Goal: Find specific page/section

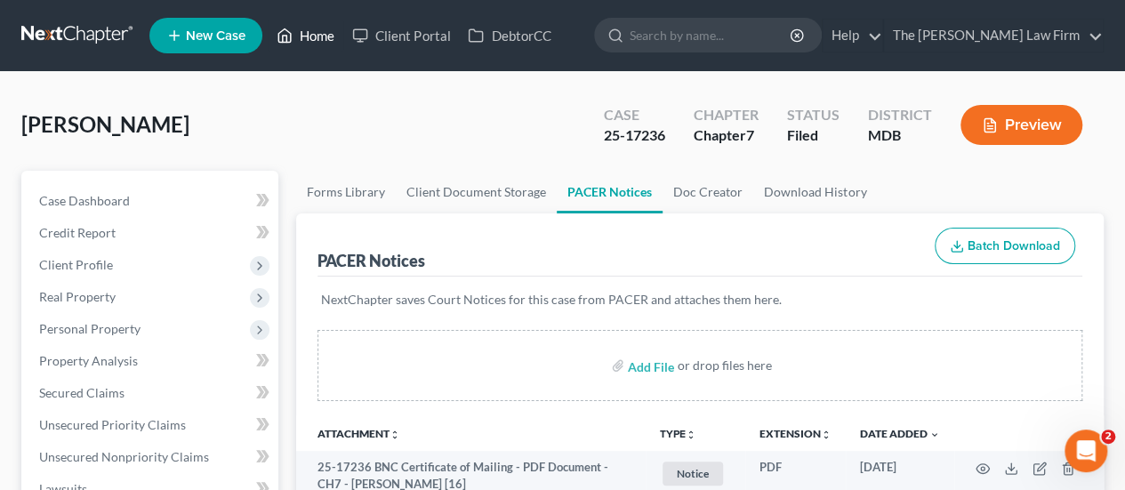
click at [313, 43] on link "Home" at bounding box center [306, 36] width 76 height 32
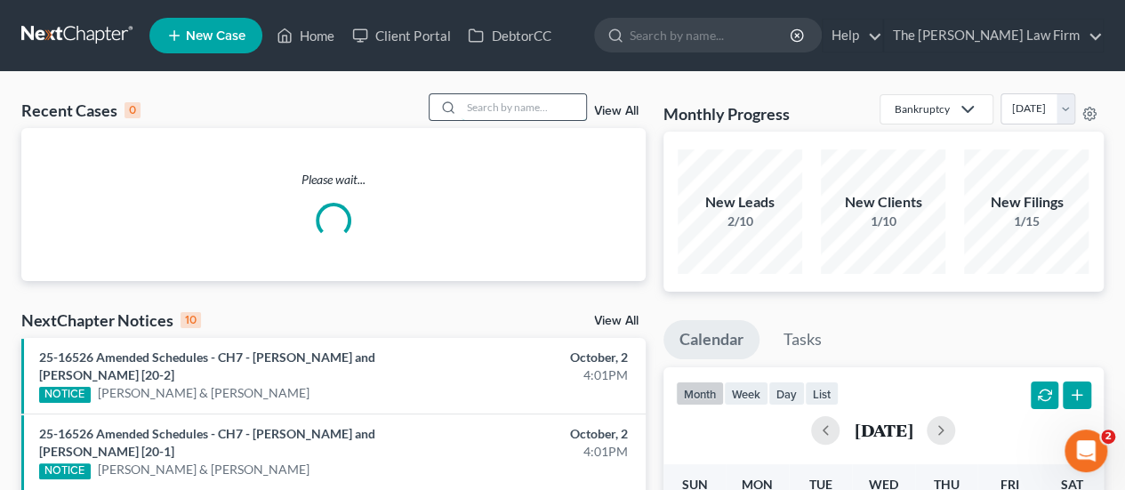
click at [509, 112] on input "search" at bounding box center [524, 107] width 125 height 26
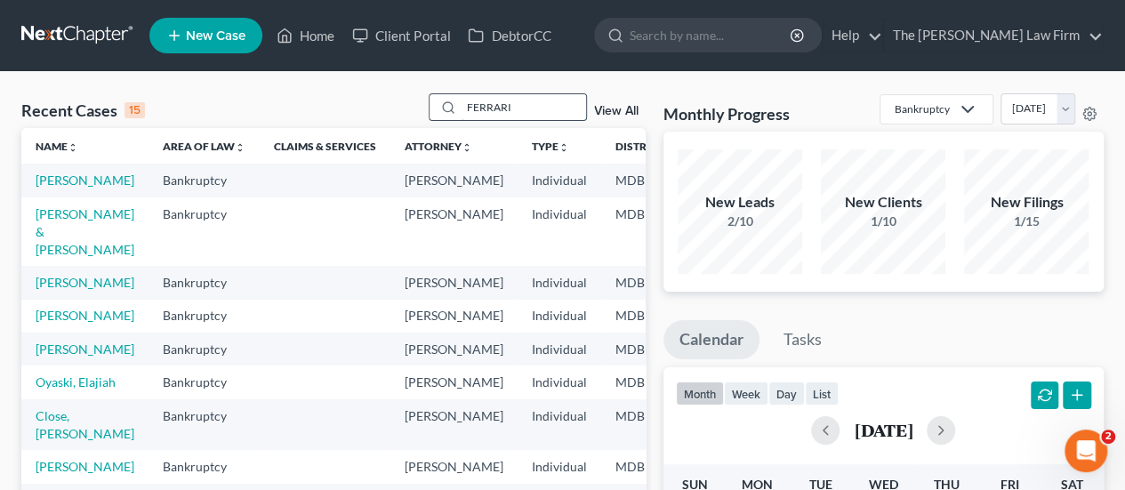
type input "FERRARI"
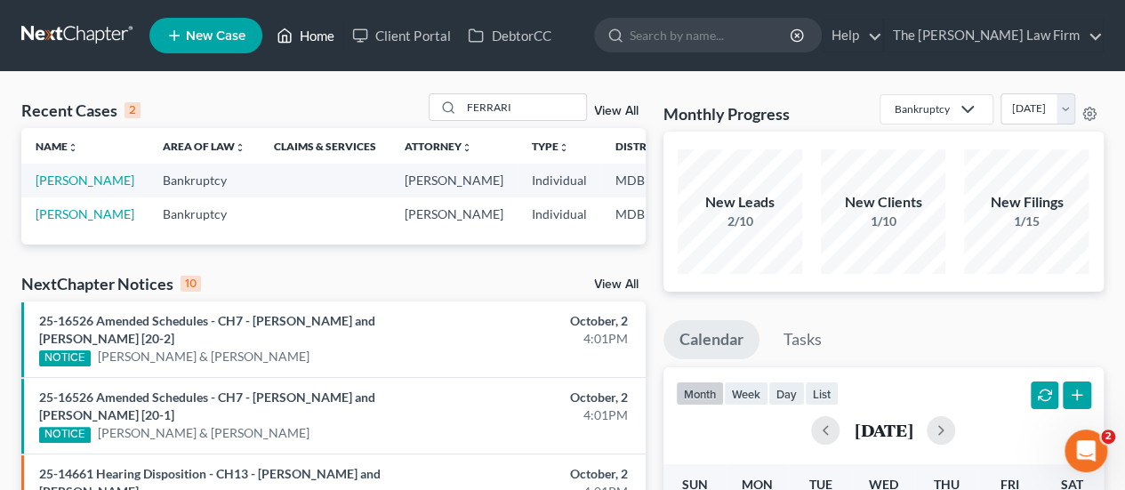
click at [325, 44] on link "Home" at bounding box center [306, 36] width 76 height 32
click at [327, 38] on link "Home" at bounding box center [306, 36] width 76 height 32
click at [332, 37] on link "Home" at bounding box center [306, 36] width 76 height 32
click at [320, 36] on link "Home" at bounding box center [306, 36] width 76 height 32
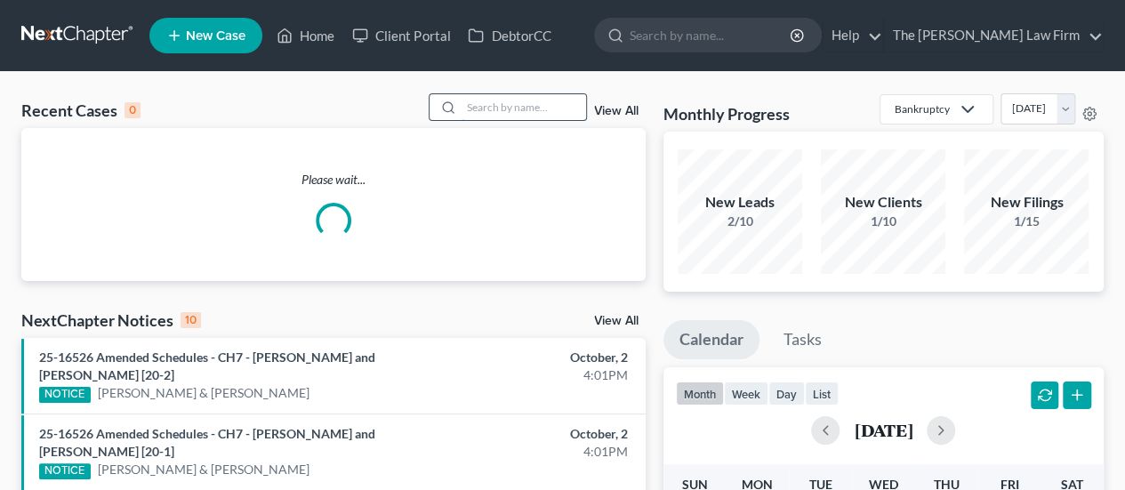
click at [525, 106] on input "search" at bounding box center [524, 107] width 125 height 26
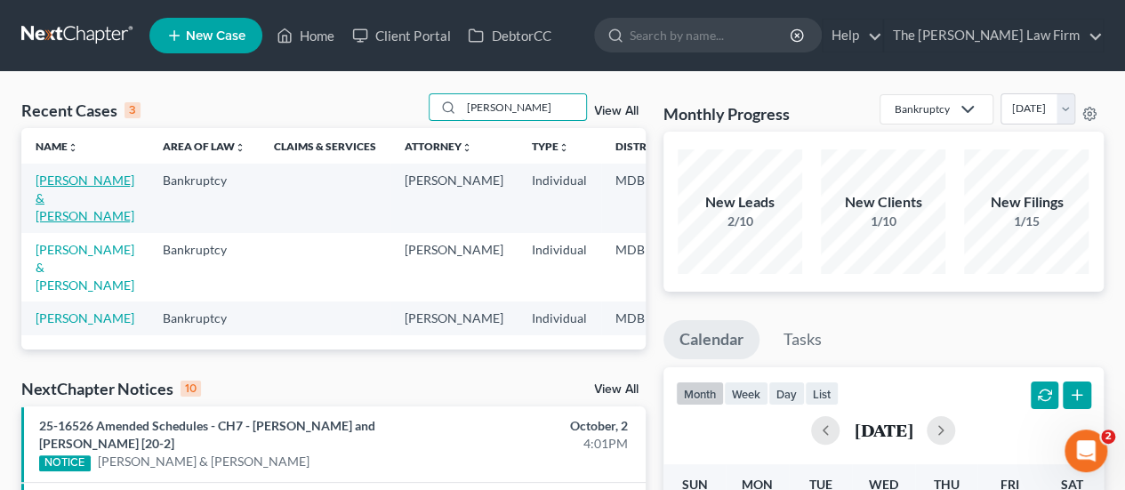
type input "carter"
click at [68, 190] on link "[PERSON_NAME] & [PERSON_NAME]" at bounding box center [85, 198] width 99 height 51
select select "2"
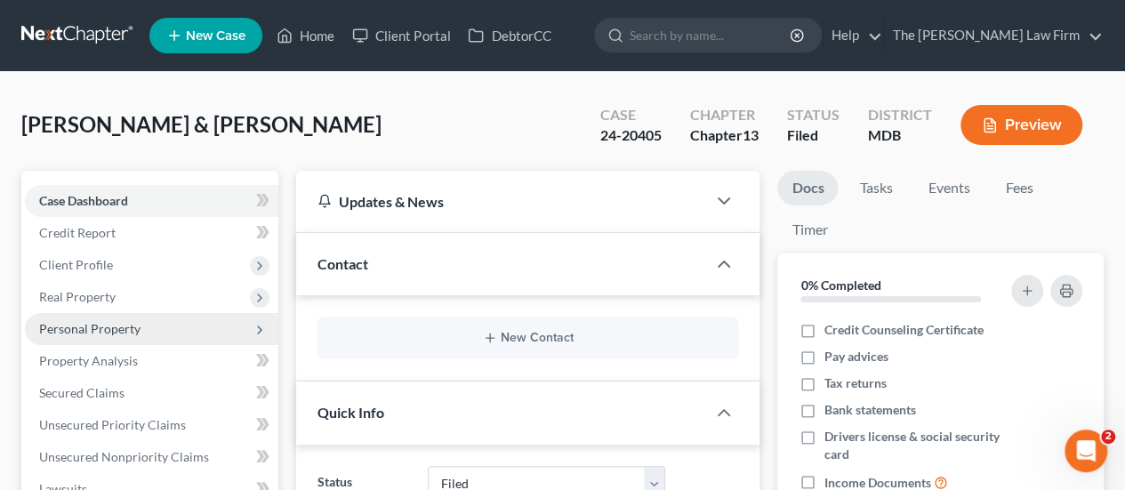
click at [106, 332] on span "Personal Property" at bounding box center [89, 328] width 101 height 15
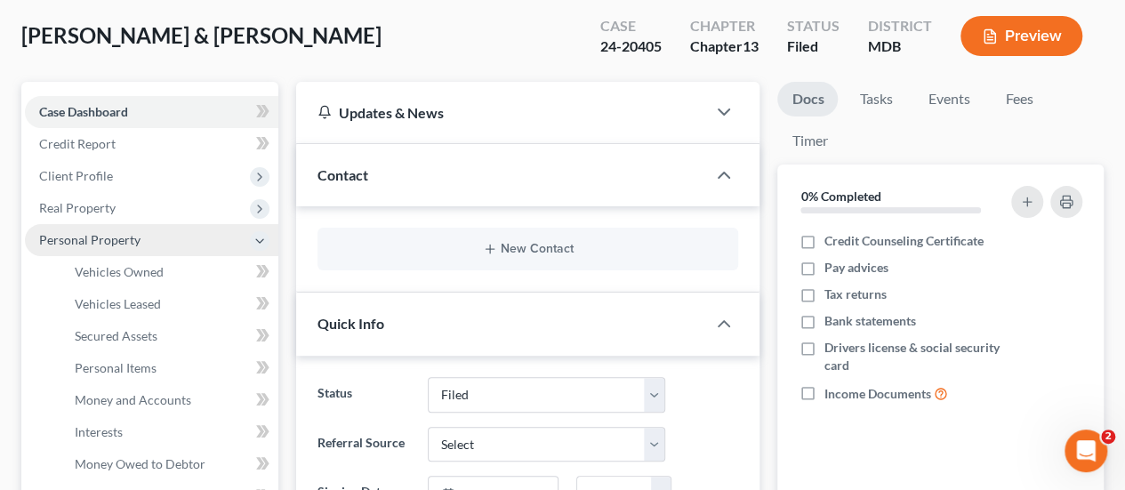
scroll to position [178, 0]
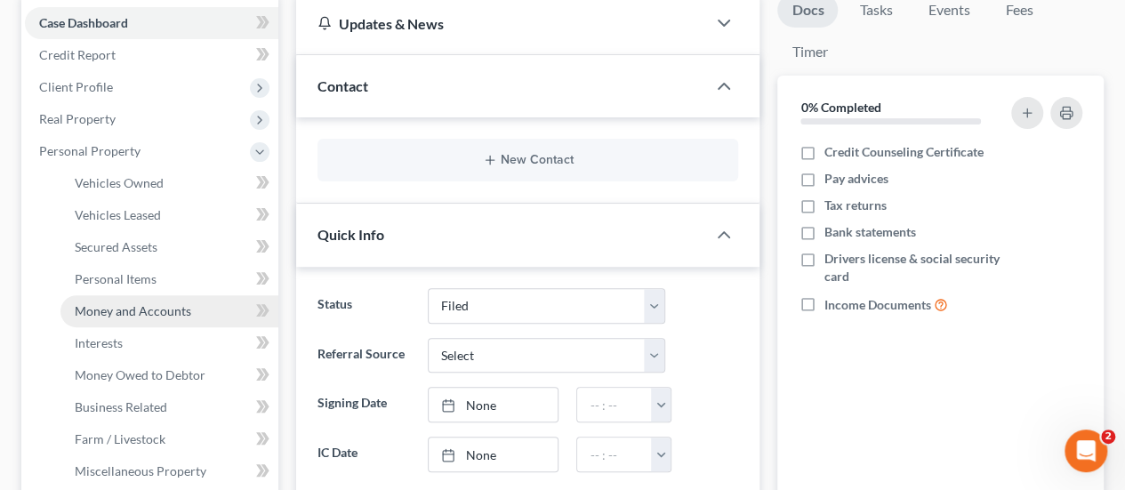
click at [119, 309] on span "Money and Accounts" at bounding box center [133, 310] width 117 height 15
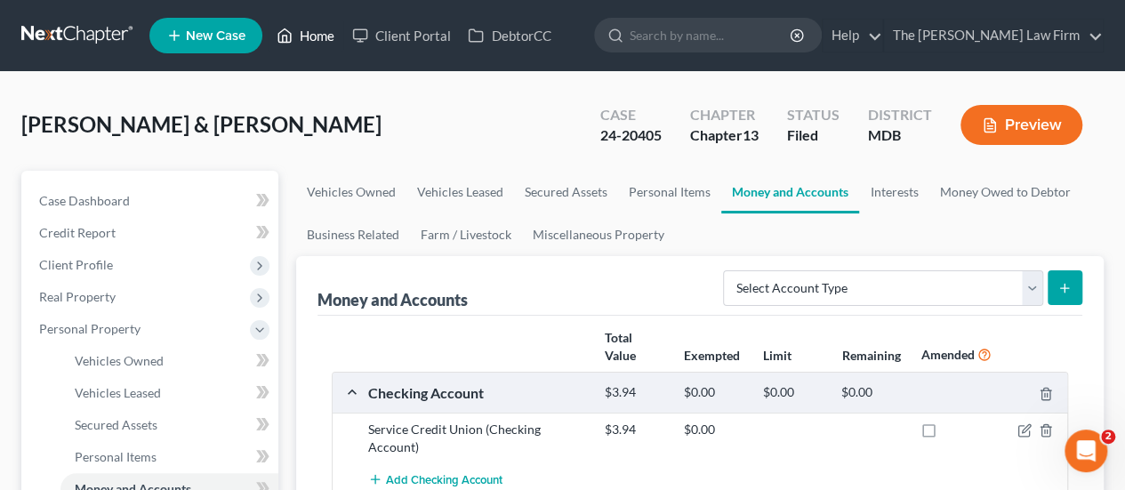
click at [322, 34] on link "Home" at bounding box center [306, 36] width 76 height 32
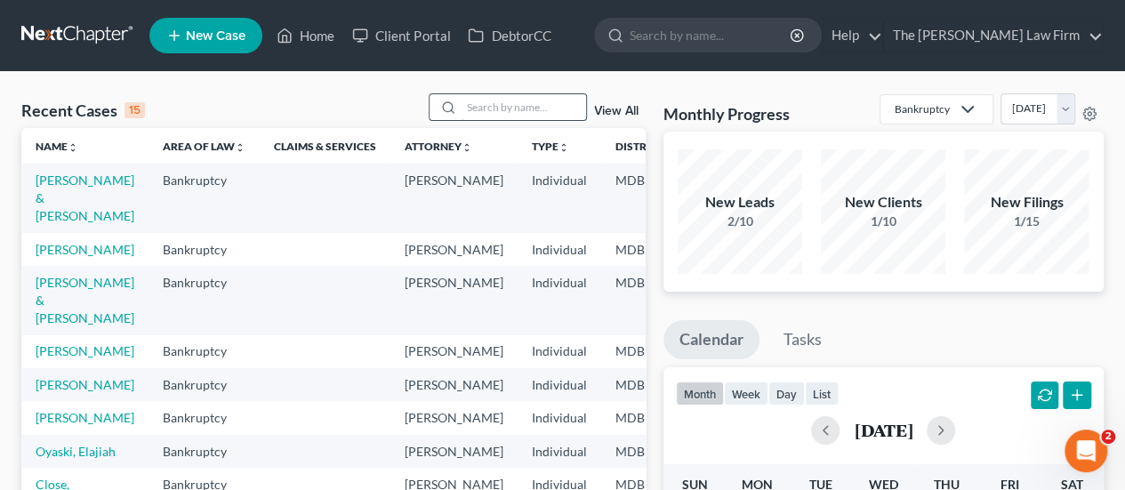
click at [497, 104] on input "search" at bounding box center [524, 107] width 125 height 26
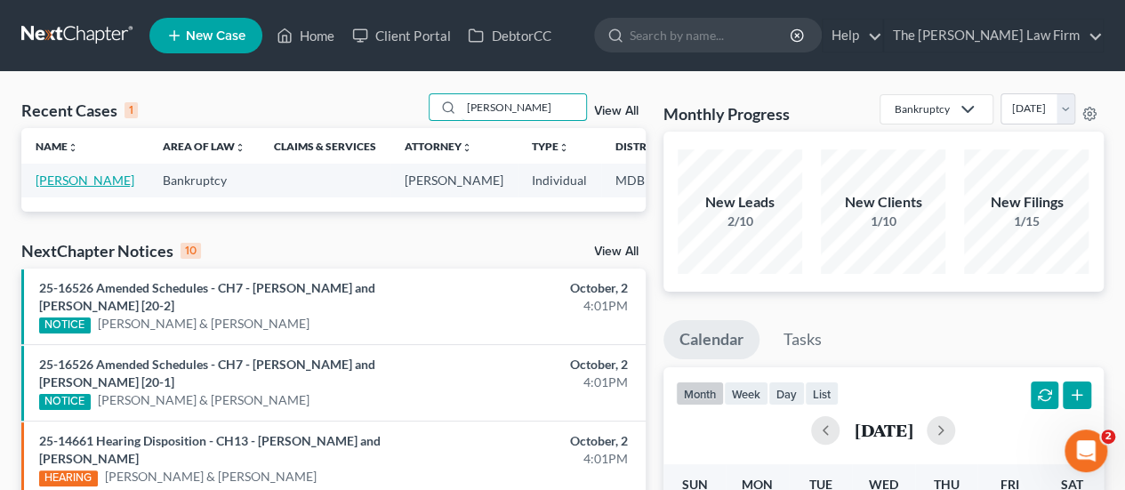
type input "torres"
click at [66, 179] on link "Torres, Joaquin" at bounding box center [85, 180] width 99 height 15
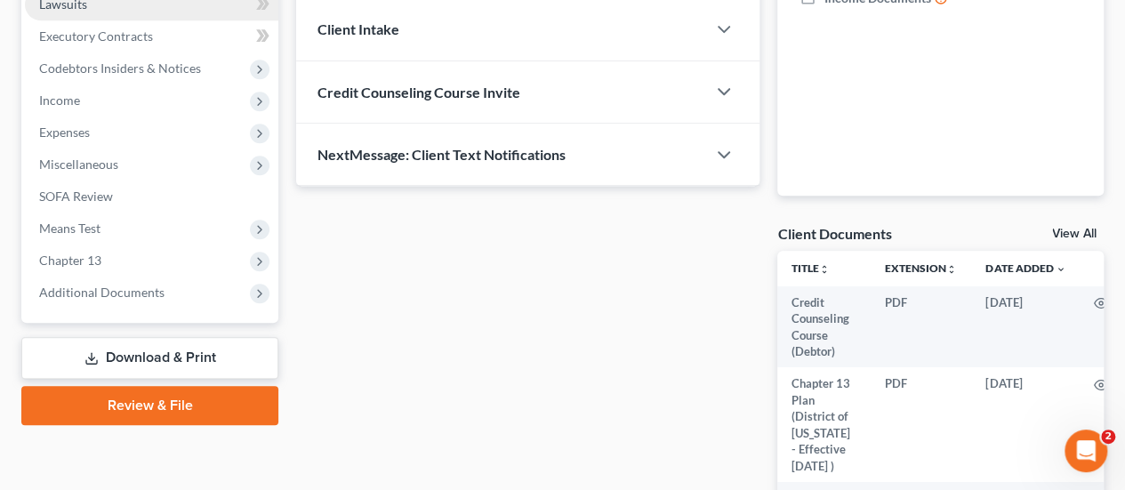
scroll to position [534, 0]
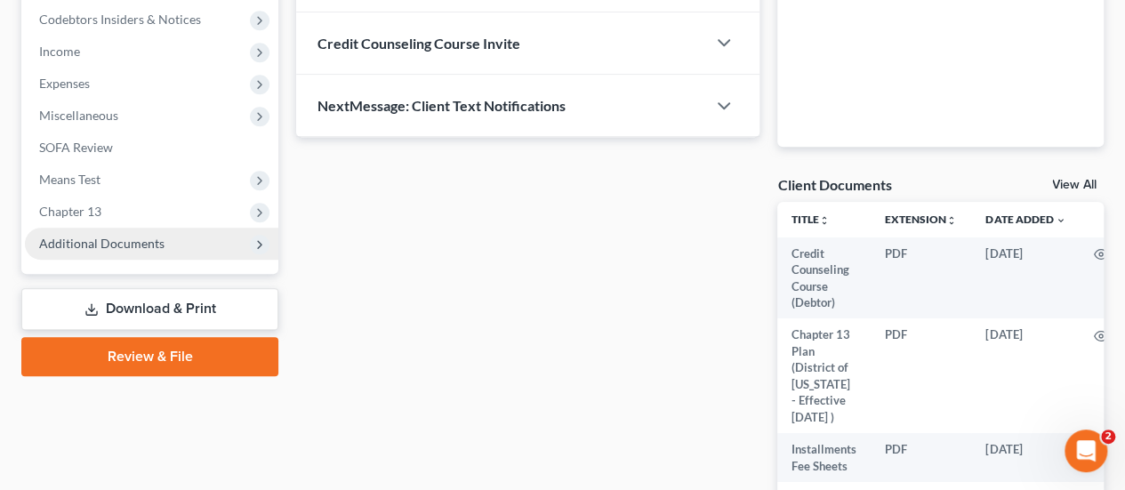
click at [143, 251] on span "Additional Documents" at bounding box center [151, 244] width 253 height 32
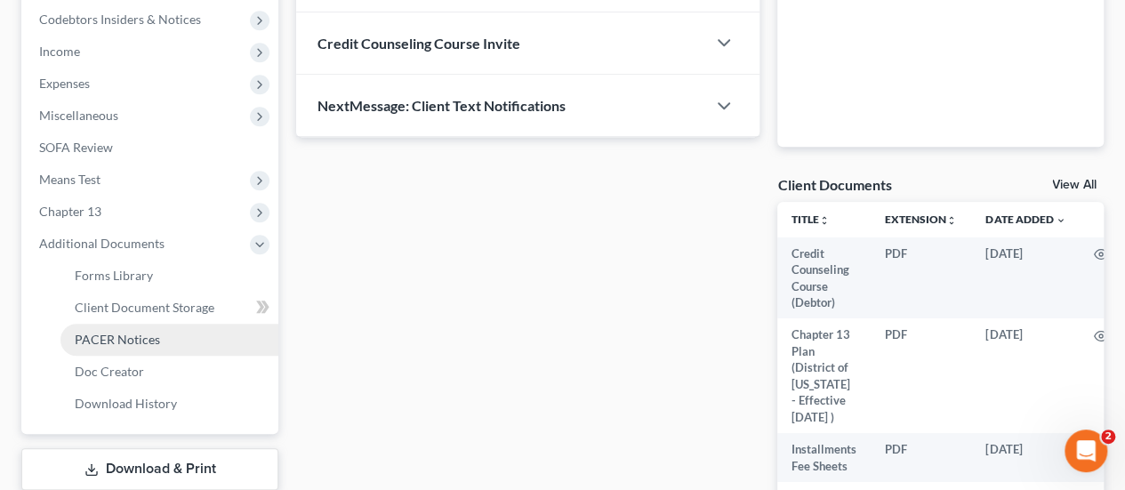
click at [132, 332] on span "PACER Notices" at bounding box center [117, 339] width 85 height 15
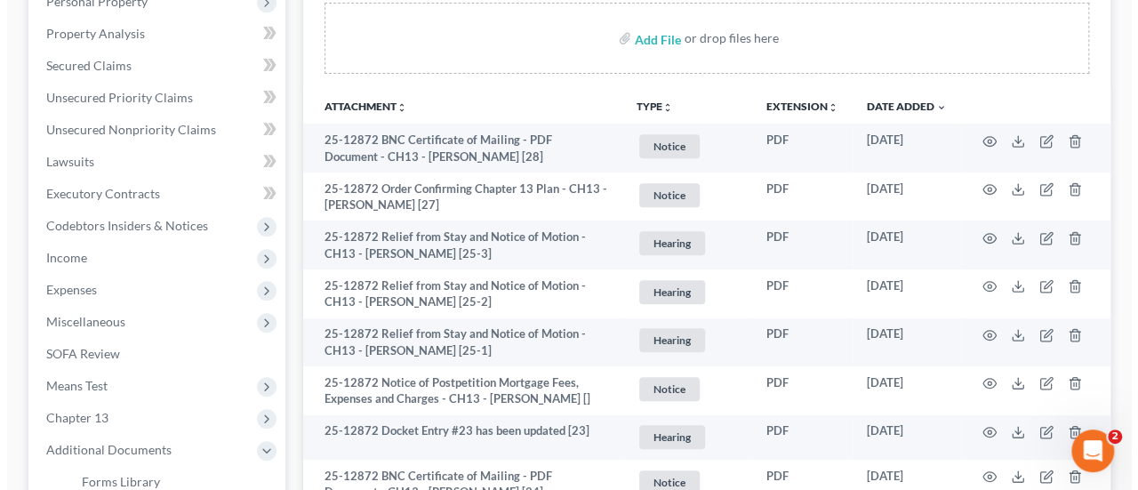
scroll to position [356, 0]
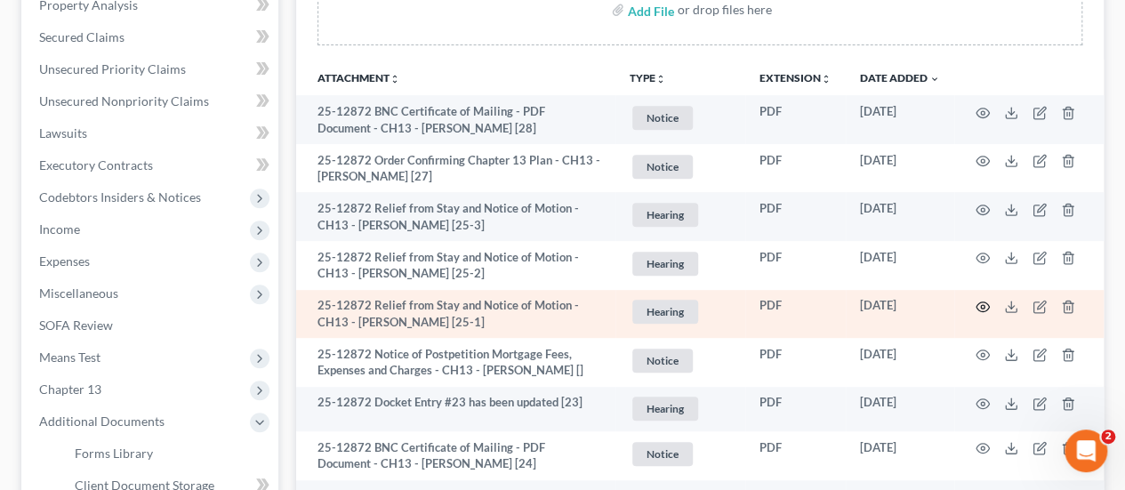
click at [980, 302] on icon "button" at bounding box center [983, 307] width 13 height 10
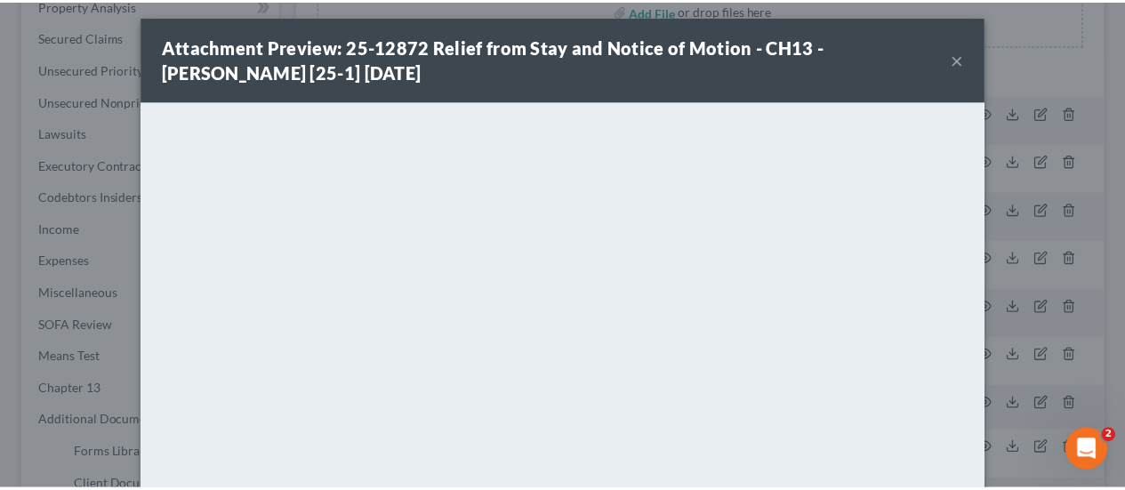
scroll to position [0, 0]
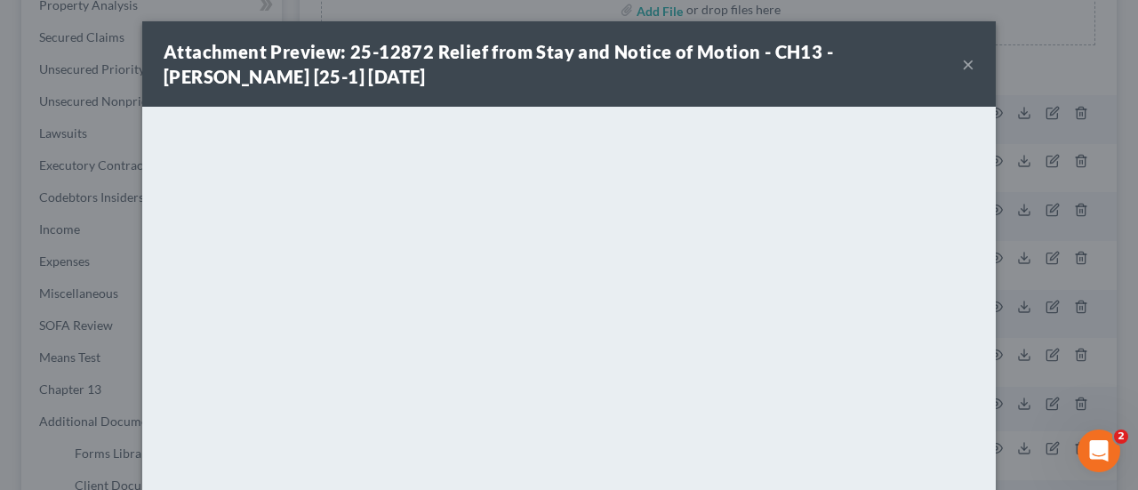
click at [962, 74] on button "×" at bounding box center [968, 63] width 12 height 21
